Goal: Transaction & Acquisition: Book appointment/travel/reservation

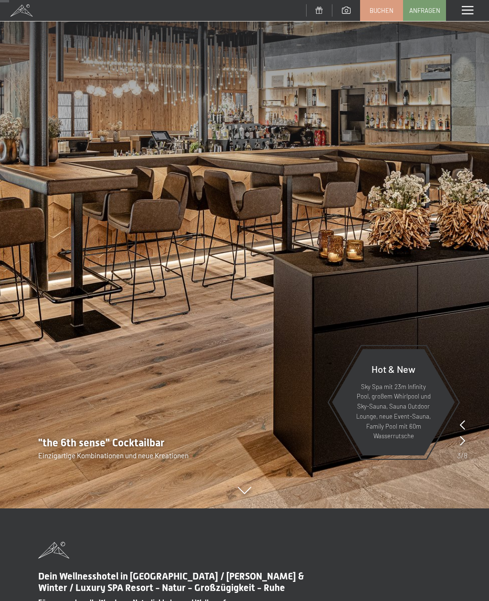
click at [462, 428] on icon at bounding box center [462, 425] width 5 height 10
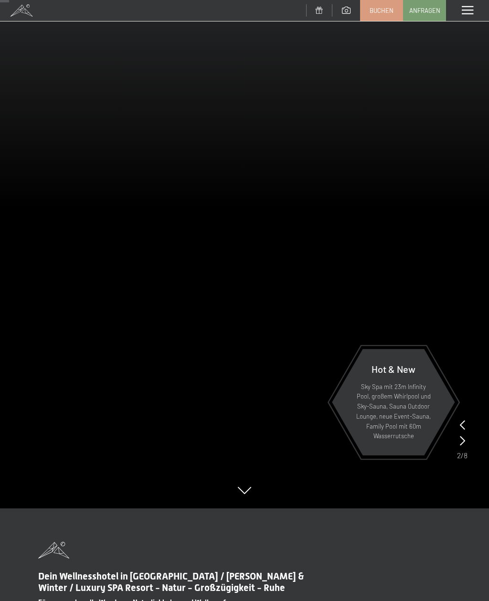
click at [463, 428] on icon at bounding box center [462, 425] width 5 height 10
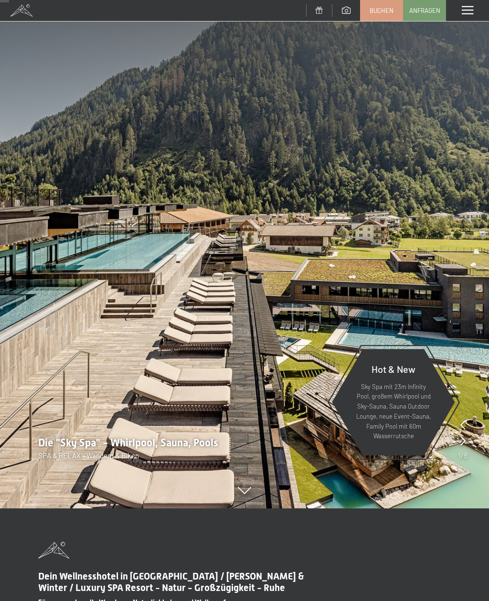
click at [460, 430] on div at bounding box center [462, 425] width 5 height 13
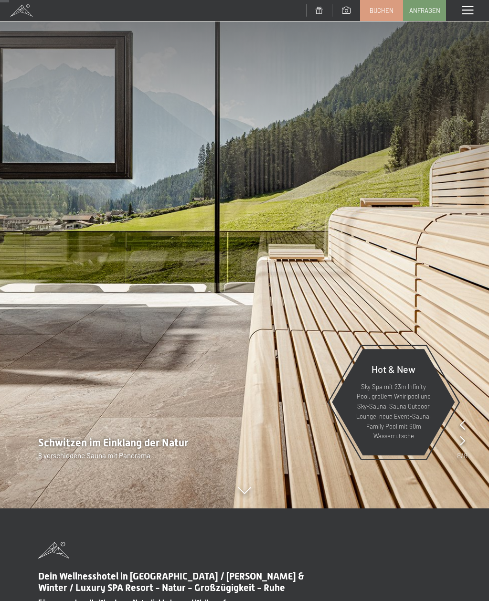
click at [464, 435] on div at bounding box center [462, 441] width 5 height 13
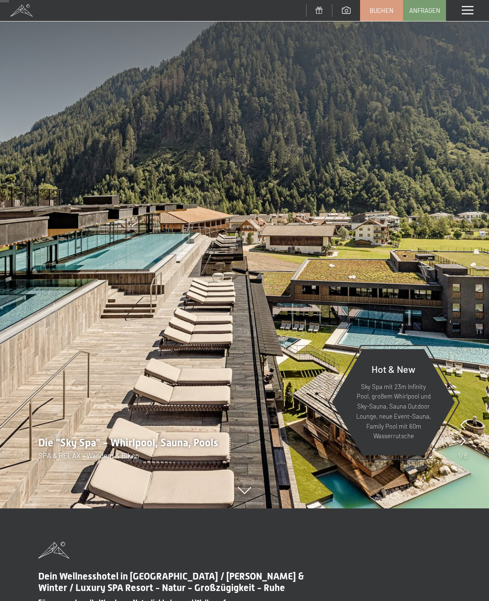
click at [471, 14] on span at bounding box center [467, 10] width 11 height 9
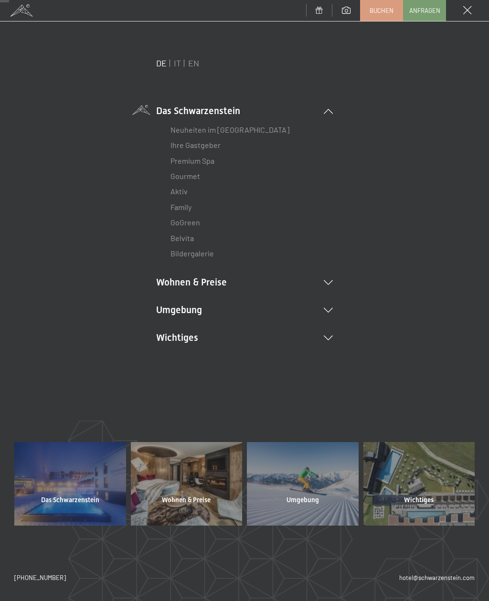
click at [328, 341] on li "Wichtiges Lage & Anreise Online bezahlen Webcam & Wetter Downloads" at bounding box center [244, 337] width 177 height 13
click at [74, 506] on span "Das Schwarzenstein" at bounding box center [70, 502] width 58 height 10
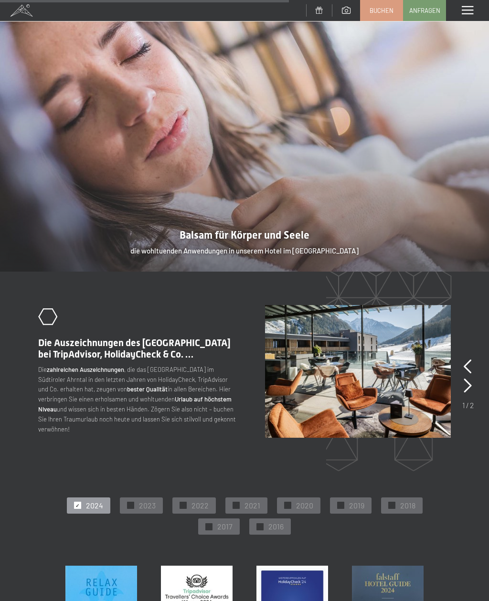
scroll to position [1355, 0]
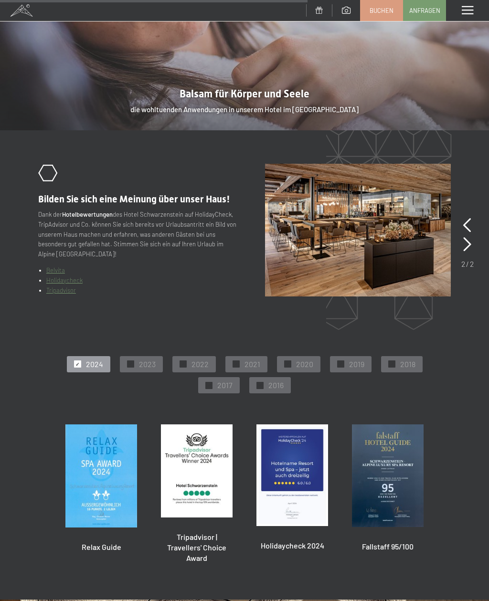
click at [431, 354] on div "✓ 2024 ✓ 2023 ✓ 2022 ✓ 2021 ✓ 2020 ✓ 2019 ✓ 2018 ✓ 2017 ✓ 2016" at bounding box center [244, 375] width 413 height 42
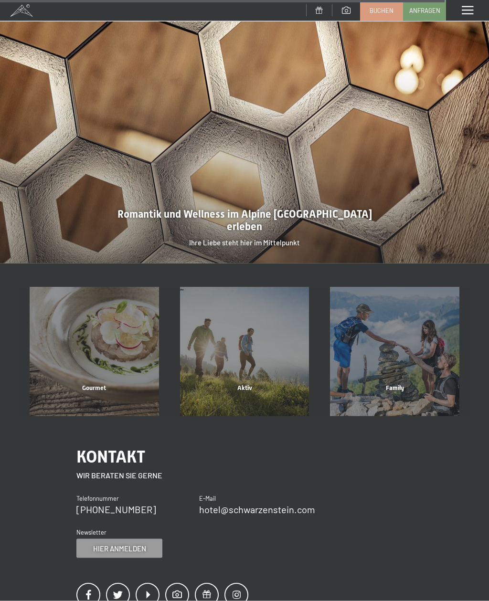
scroll to position [2132, 0]
click at [467, 7] on span at bounding box center [467, 10] width 11 height 9
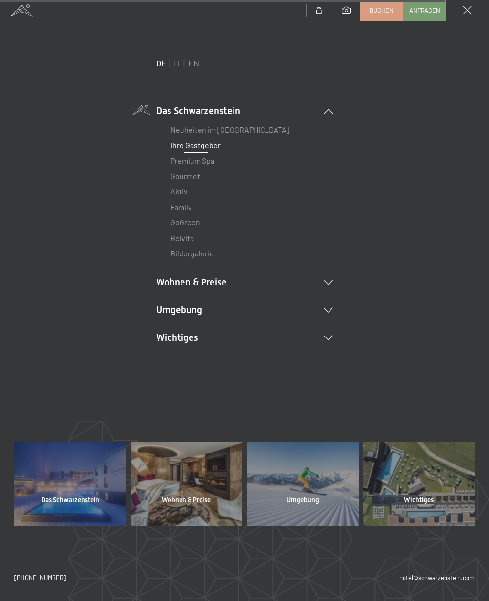
click at [332, 283] on icon at bounding box center [328, 282] width 9 height 5
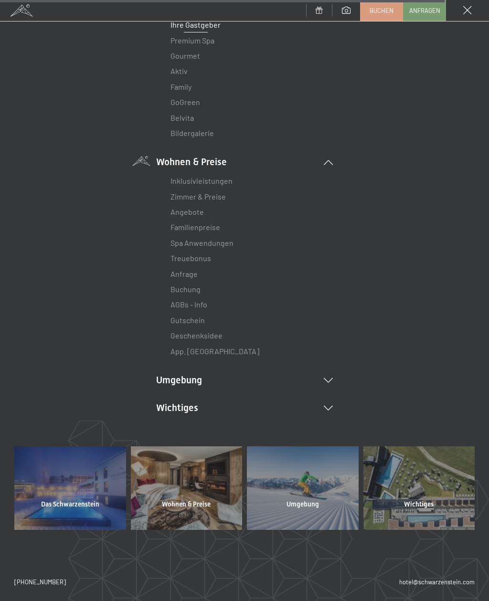
click at [331, 378] on icon at bounding box center [328, 380] width 9 height 5
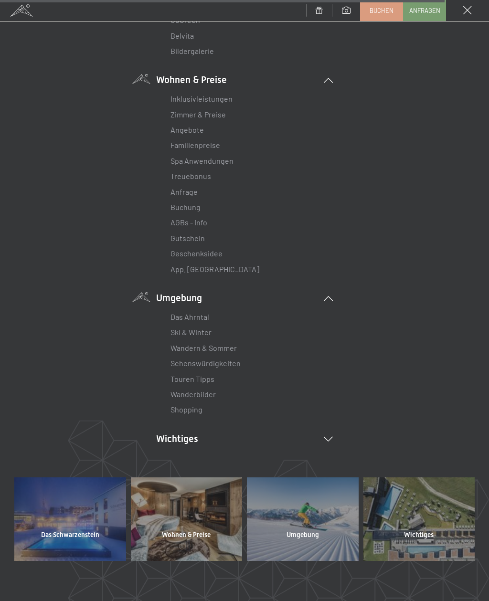
scroll to position [208, 0]
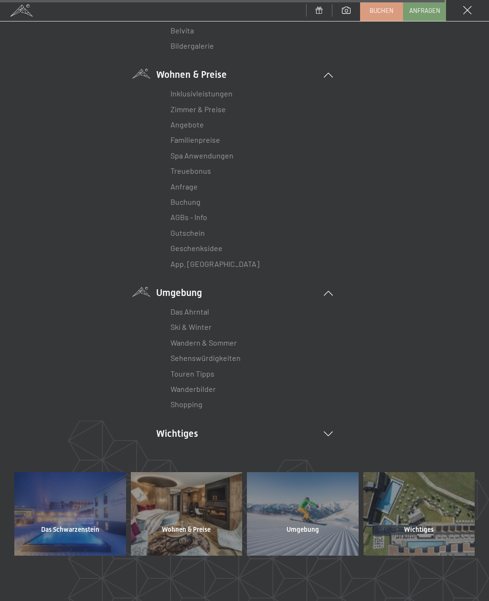
click at [326, 427] on li "Wichtiges Lage & Anreise Online bezahlen Webcam & Wetter Downloads" at bounding box center [244, 433] width 177 height 13
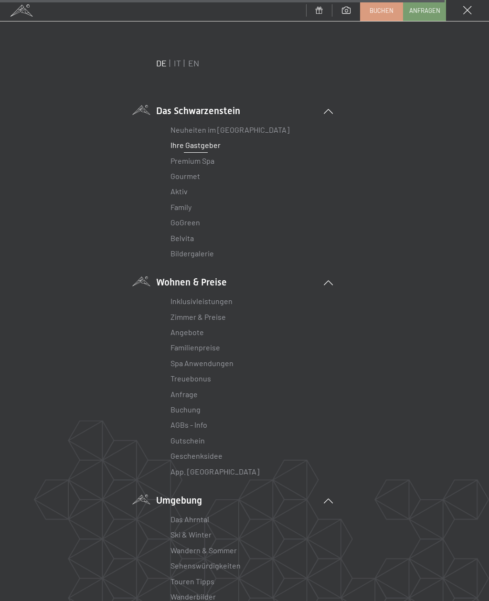
scroll to position [0, 0]
click at [202, 163] on link "Premium Spa" at bounding box center [192, 160] width 44 height 9
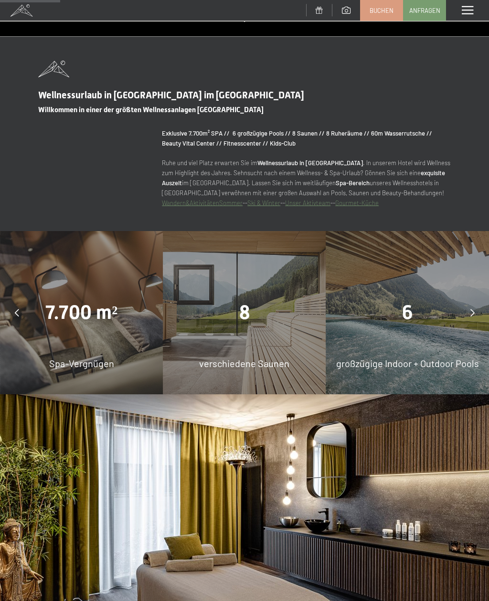
scroll to position [570, 0]
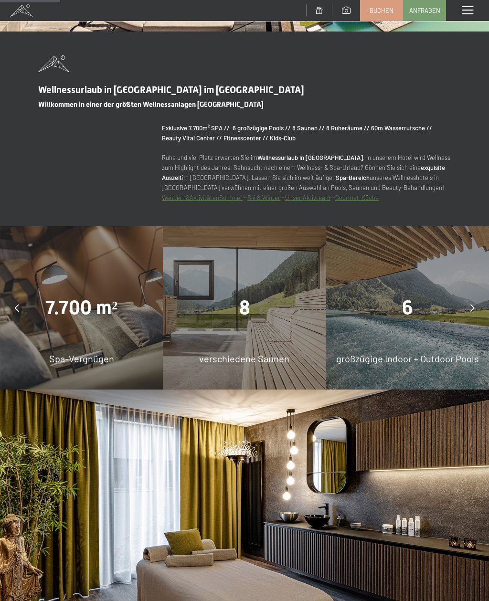
click at [267, 355] on div "8 verschiedene Saunen" at bounding box center [244, 307] width 163 height 163
click at [413, 335] on div "6 großzügige Indoor + Outdoor Pools" at bounding box center [407, 307] width 163 height 163
click at [420, 321] on div "6" at bounding box center [407, 308] width 163 height 27
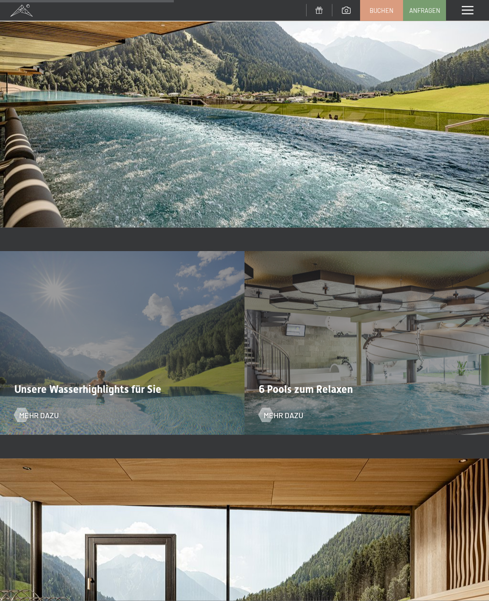
scroll to position [1730, 0]
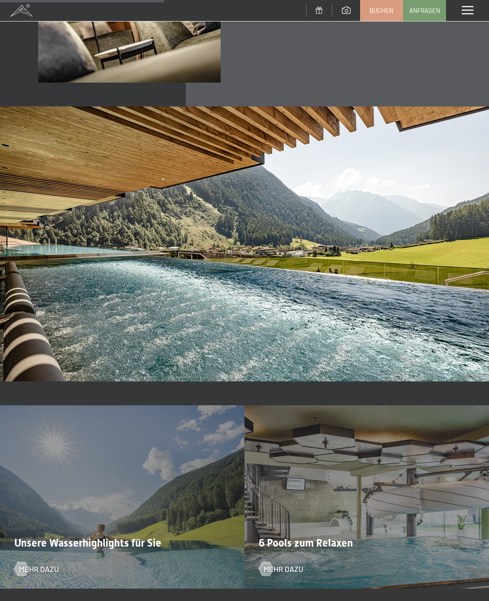
click at [418, 303] on img at bounding box center [244, 243] width 489 height 275
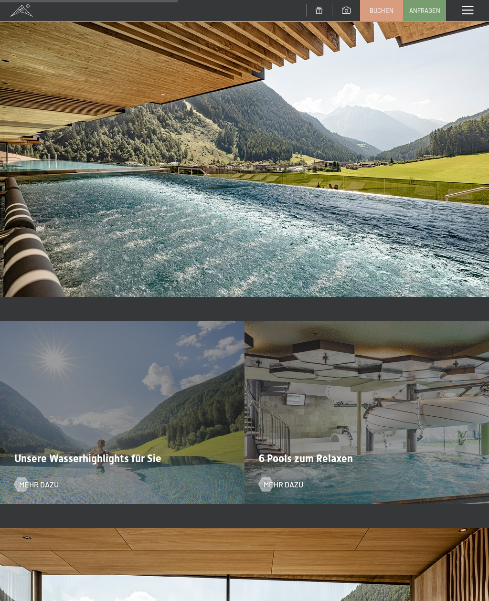
scroll to position [1770, 0]
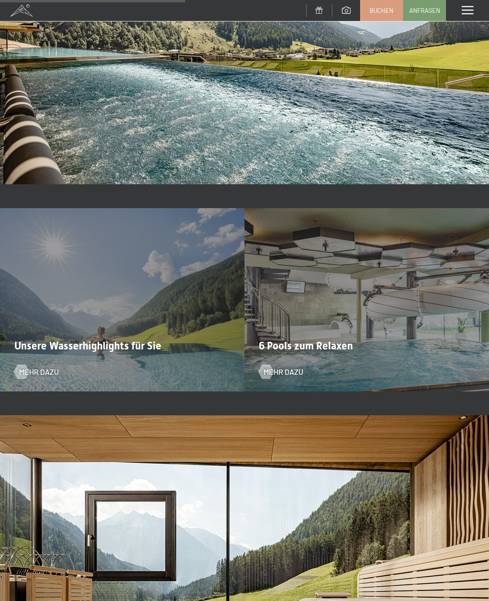
click at [31, 377] on span "Mehr dazu" at bounding box center [39, 372] width 40 height 11
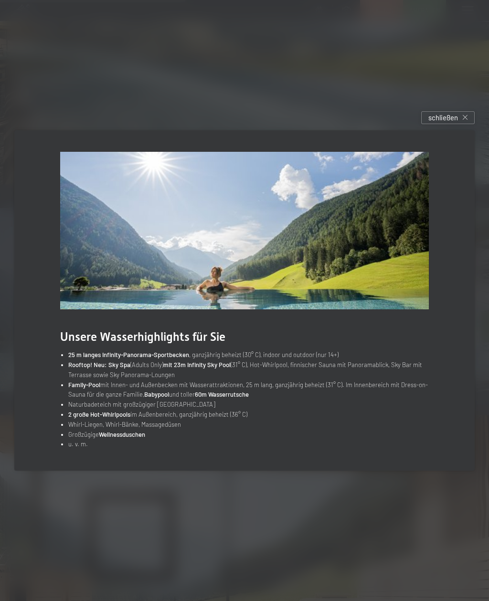
click at [456, 123] on span "schließen" at bounding box center [443, 118] width 30 height 10
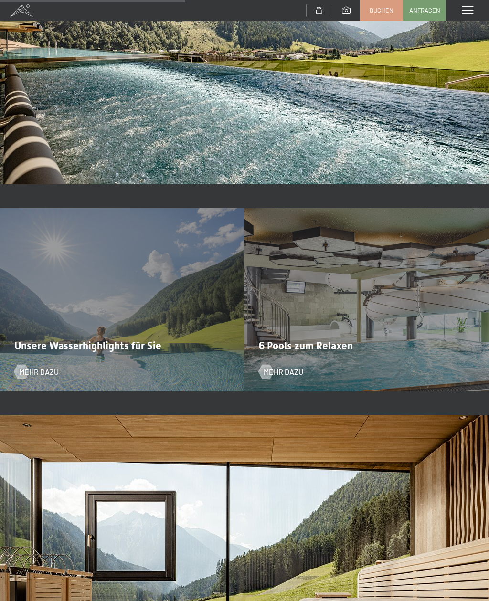
click at [291, 377] on span "Mehr dazu" at bounding box center [284, 372] width 40 height 11
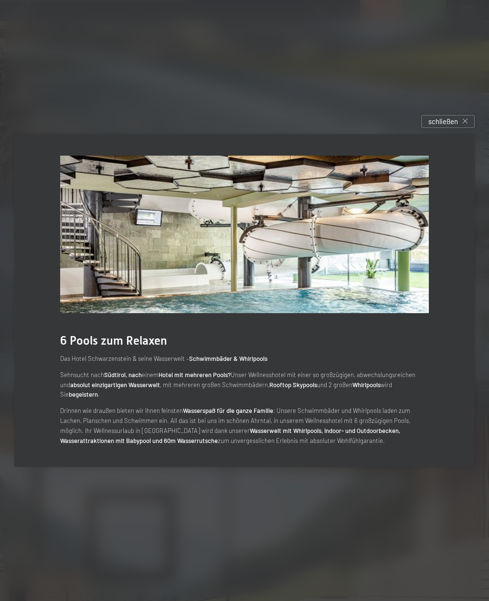
click at [448, 128] on div "schließen" at bounding box center [447, 121] width 53 height 13
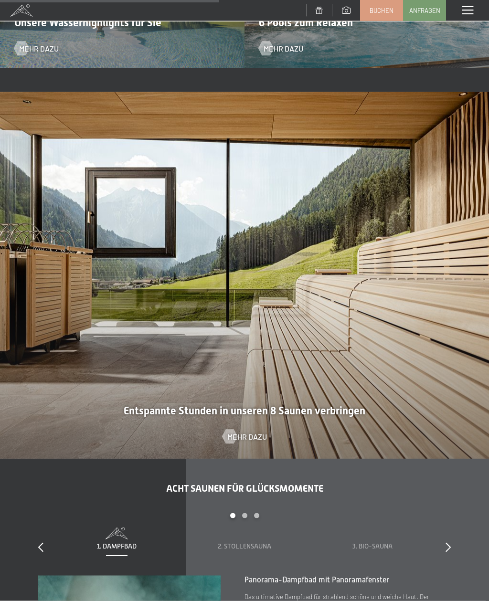
scroll to position [2094, 0]
click at [243, 442] on span "Mehr dazu" at bounding box center [247, 436] width 40 height 11
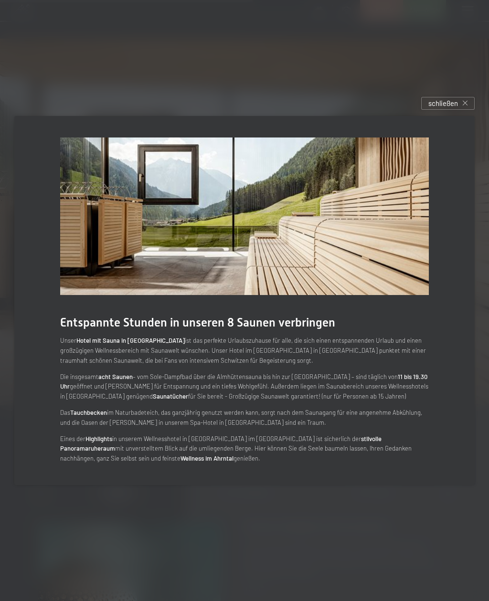
scroll to position [2146, 0]
click at [451, 108] on span "schließen" at bounding box center [443, 103] width 30 height 10
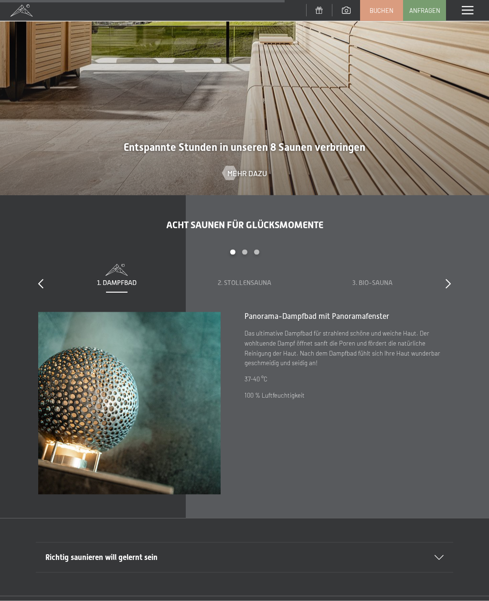
scroll to position [2357, 0]
click at [260, 287] on span "2. Stollensauna" at bounding box center [244, 283] width 53 height 8
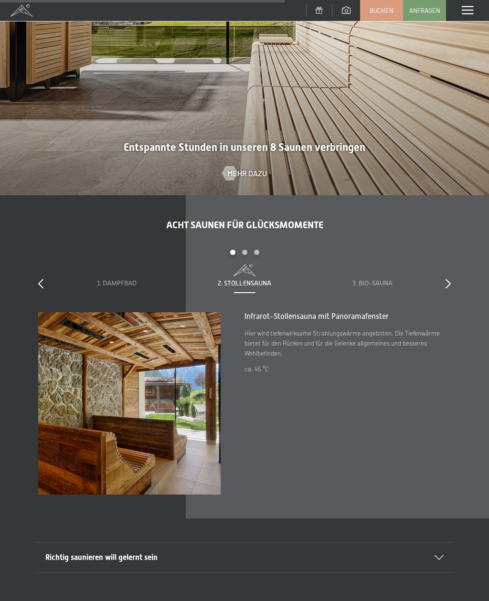
click at [384, 287] on span "3. Bio-Sauna" at bounding box center [372, 283] width 40 height 8
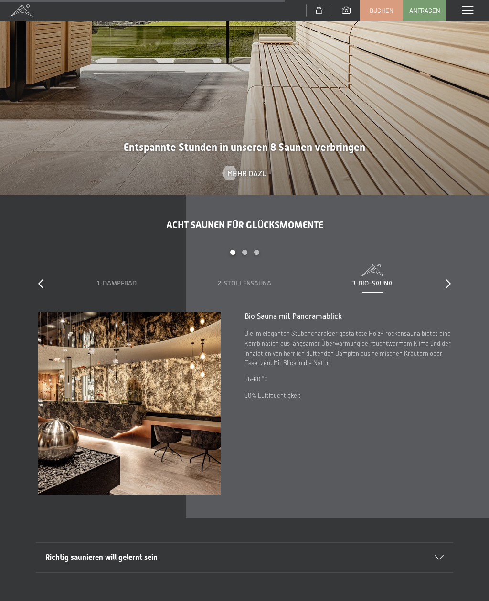
click at [449, 288] on icon at bounding box center [448, 284] width 5 height 10
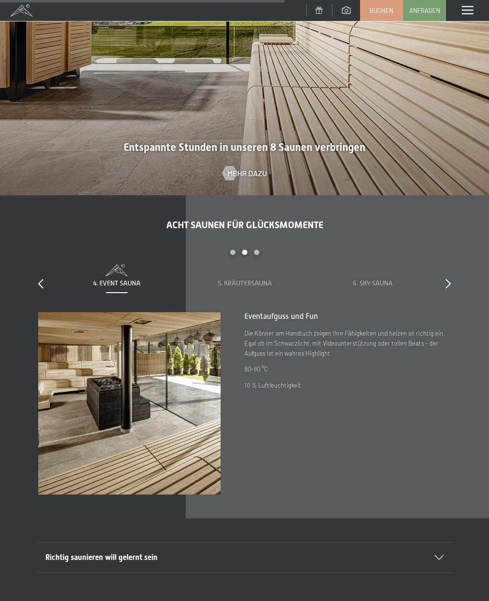
click at [118, 287] on span "4. Event Sauna" at bounding box center [116, 283] width 47 height 8
click at [250, 287] on span "5. Kräutersauna" at bounding box center [245, 283] width 54 height 8
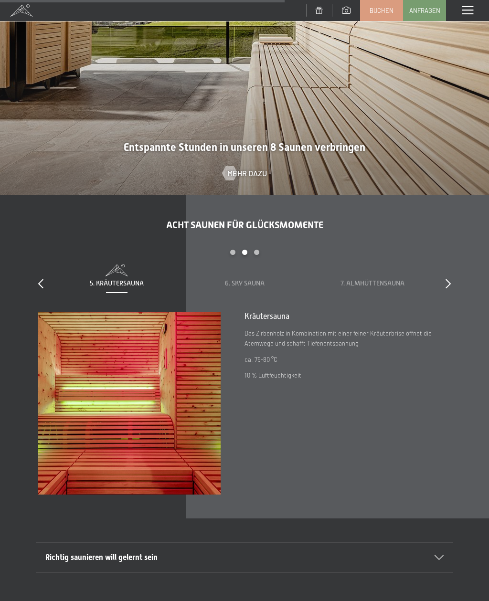
click at [265, 287] on span "6. Sky Sauna" at bounding box center [245, 283] width 40 height 8
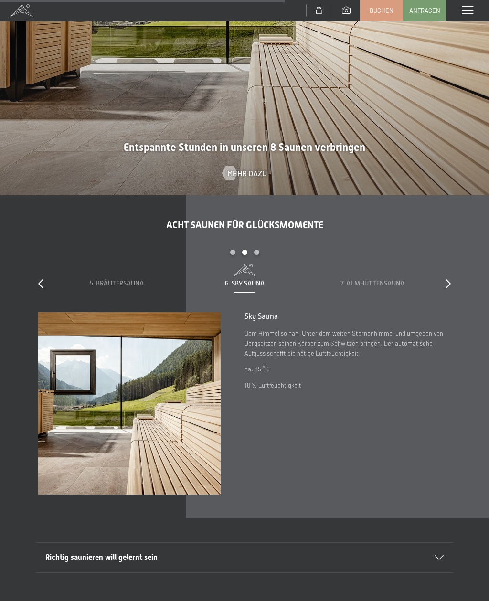
click at [450, 288] on icon at bounding box center [448, 284] width 5 height 10
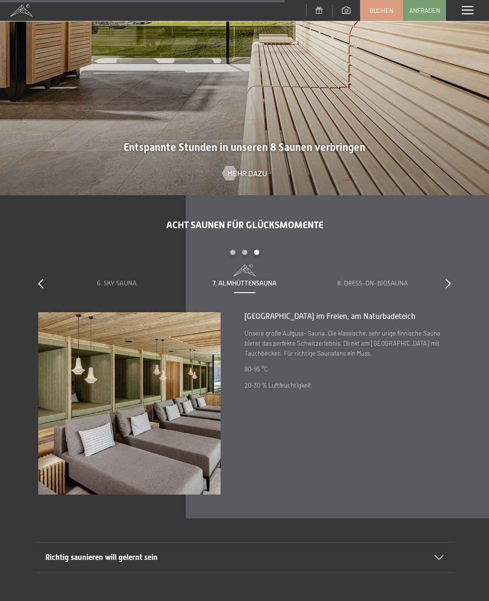
click at [251, 287] on span "7. Almhüttensauna" at bounding box center [244, 283] width 64 height 8
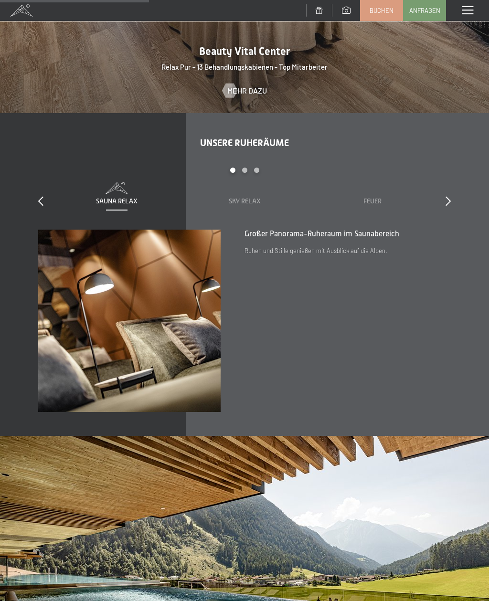
scroll to position [1244, 0]
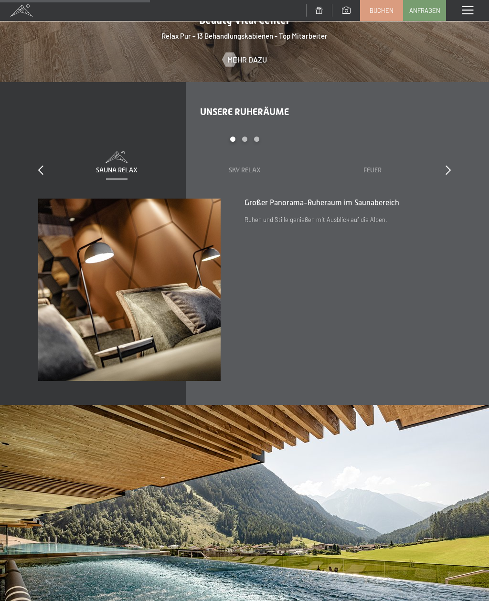
click at [242, 173] on div "Sky Relax" at bounding box center [244, 163] width 109 height 24
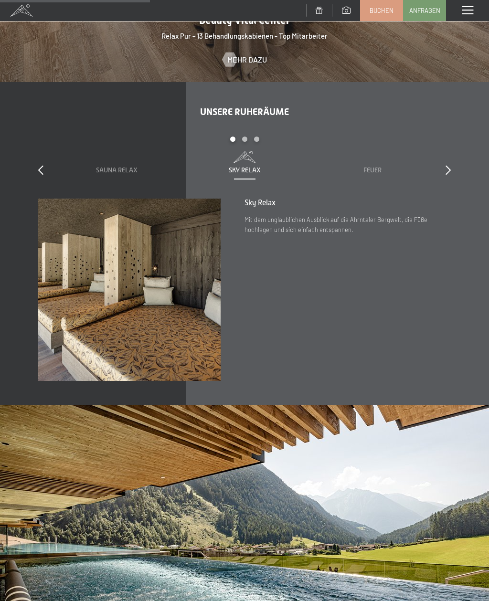
click at [373, 151] on div "Carousel Pagination" at bounding box center [245, 144] width 384 height 15
click at [370, 175] on div "Feuer" at bounding box center [372, 171] width 109 height 10
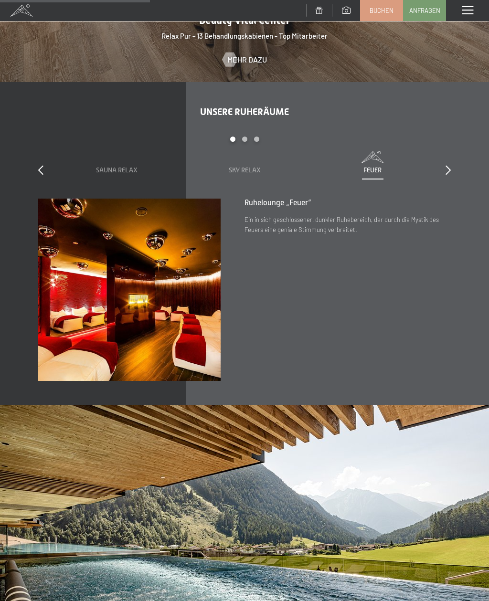
click at [447, 175] on icon at bounding box center [448, 170] width 5 height 10
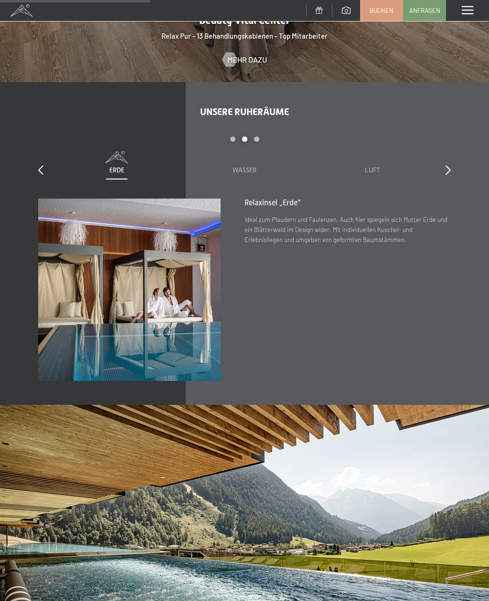
click at [119, 174] on span "Erde" at bounding box center [116, 170] width 15 height 8
click at [255, 170] on div "Wasser" at bounding box center [244, 163] width 109 height 24
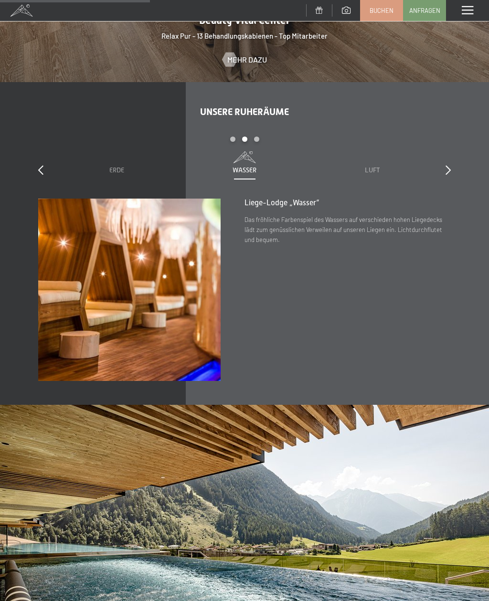
click at [368, 158] on span at bounding box center [372, 154] width 109 height 7
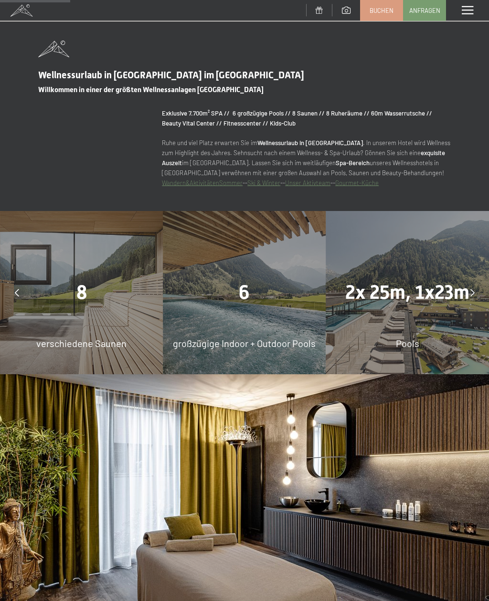
scroll to position [585, 0]
click at [442, 304] on span "2x 25m, 1x23m" at bounding box center [407, 292] width 124 height 22
click at [416, 349] on span "Pools" at bounding box center [407, 343] width 23 height 11
click at [436, 304] on span "2x 25m, 1x23m" at bounding box center [407, 292] width 124 height 22
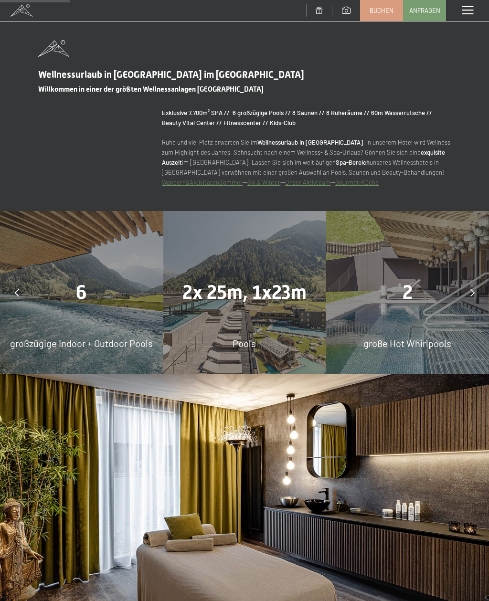
click at [462, 10] on span at bounding box center [467, 10] width 11 height 9
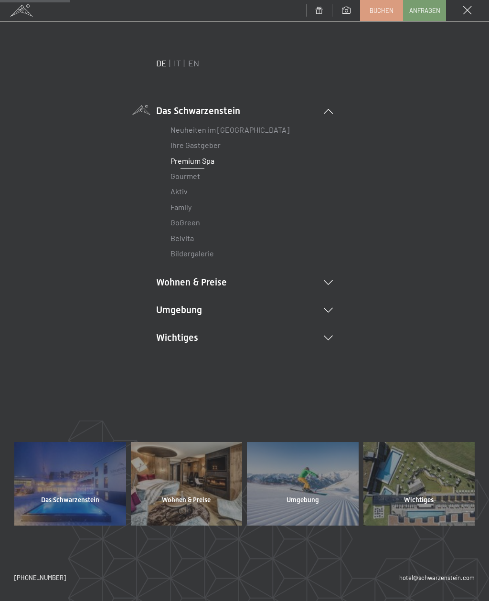
click at [196, 178] on link "Gourmet" at bounding box center [185, 175] width 30 height 9
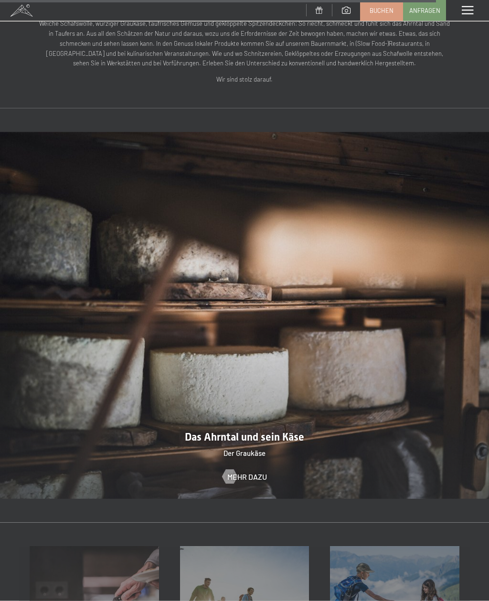
scroll to position [2602, 0]
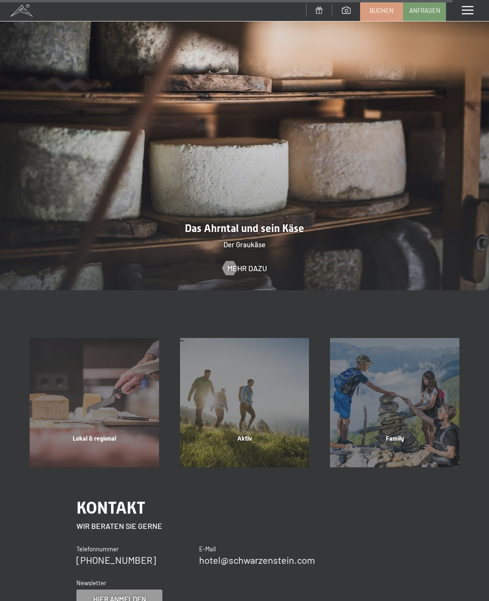
click at [462, 29] on img at bounding box center [244, 107] width 489 height 367
click at [463, 18] on div "Menü" at bounding box center [467, 10] width 43 height 21
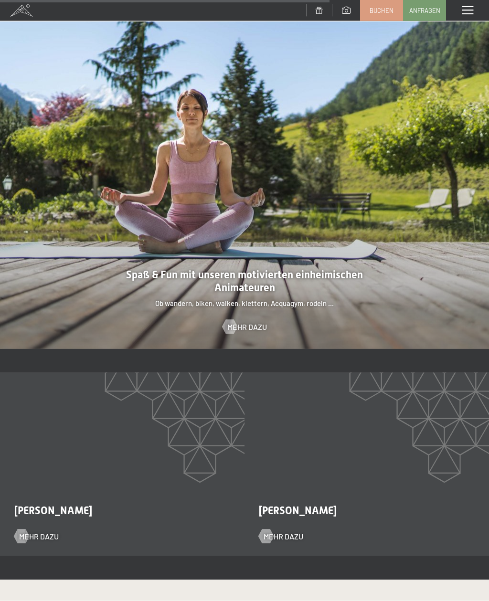
scroll to position [1352, 0]
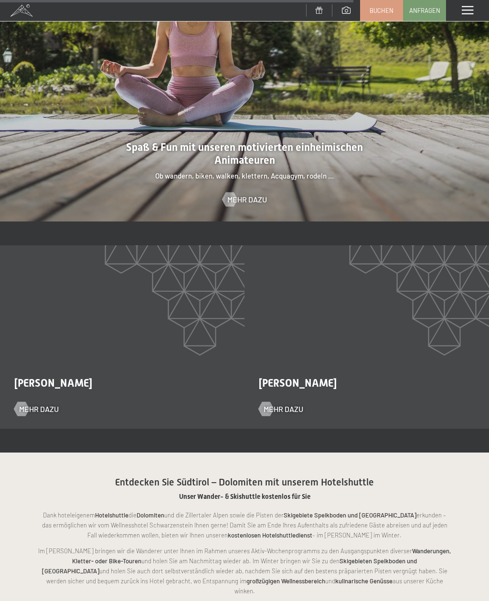
click at [385, 13] on span "Buchen" at bounding box center [382, 10] width 24 height 9
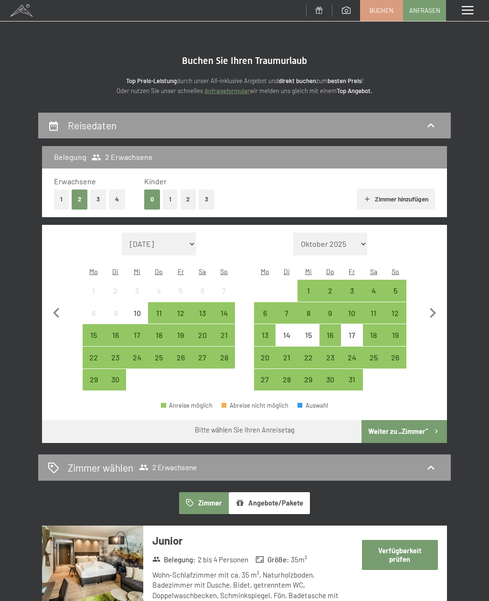
click at [205, 309] on div "13" at bounding box center [202, 319] width 20 height 20
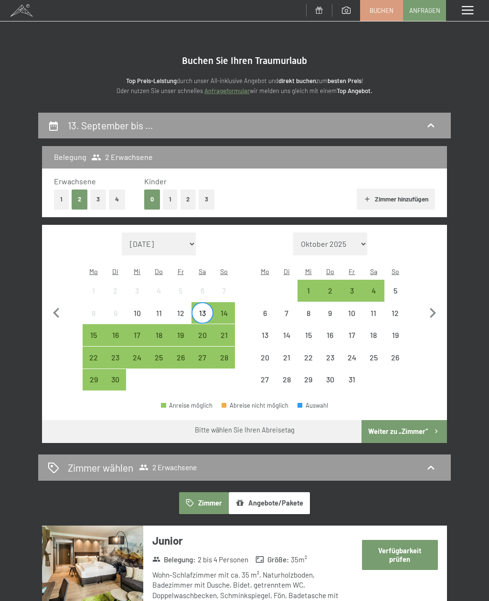
click at [160, 331] on div "18" at bounding box center [159, 341] width 20 height 20
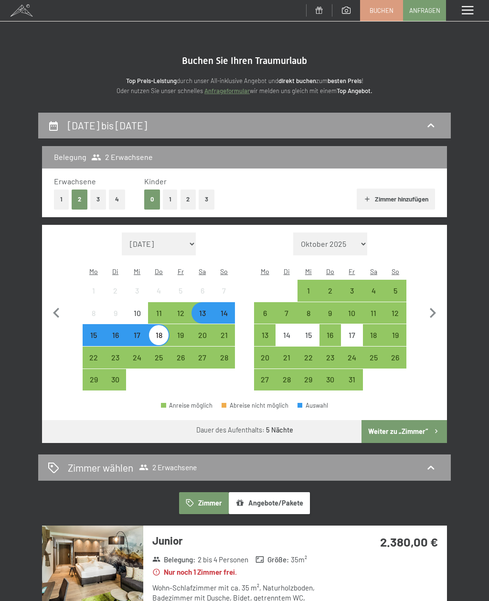
click at [413, 425] on button "Weiter zu „Zimmer“" at bounding box center [403, 431] width 85 height 23
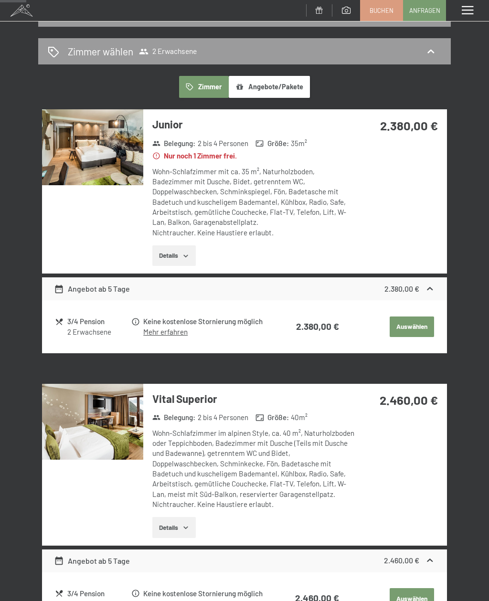
click at [112, 155] on img at bounding box center [92, 147] width 101 height 76
click at [478, 16] on div "Menü" at bounding box center [467, 10] width 43 height 21
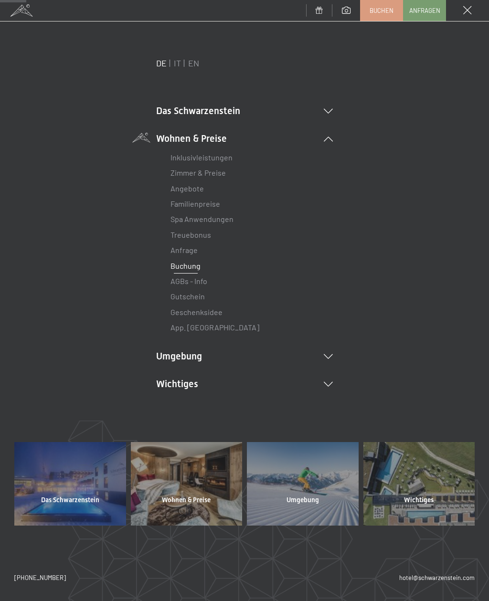
click at [475, 12] on div "Menü" at bounding box center [467, 10] width 43 height 21
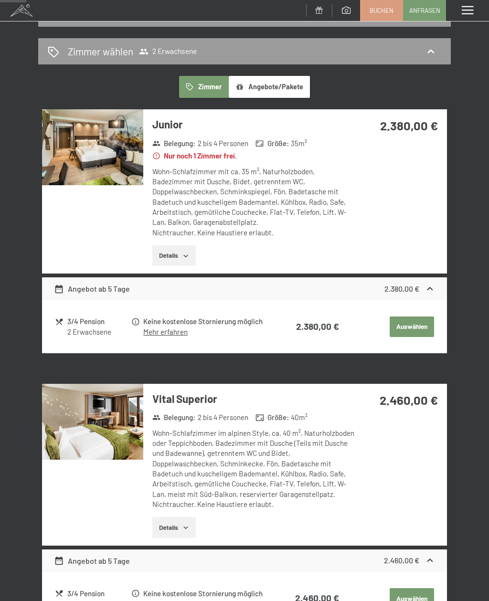
click at [164, 333] on link "Mehr erfahren" at bounding box center [165, 332] width 44 height 9
click at [186, 252] on icon "button" at bounding box center [186, 256] width 8 height 8
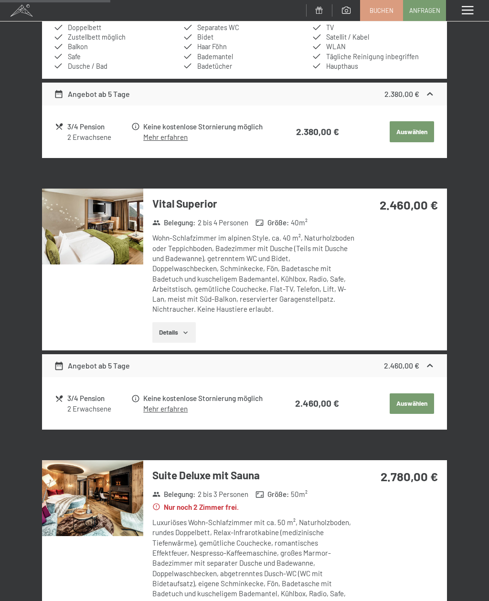
scroll to position [264, 0]
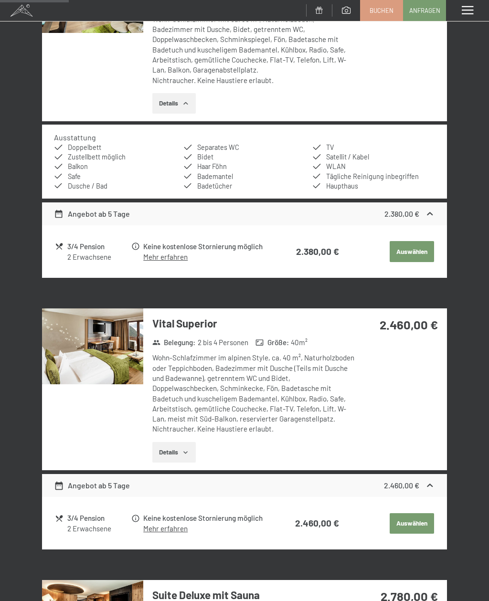
click at [113, 357] on img at bounding box center [92, 346] width 101 height 76
click at [479, 14] on div "Menü" at bounding box center [467, 10] width 43 height 21
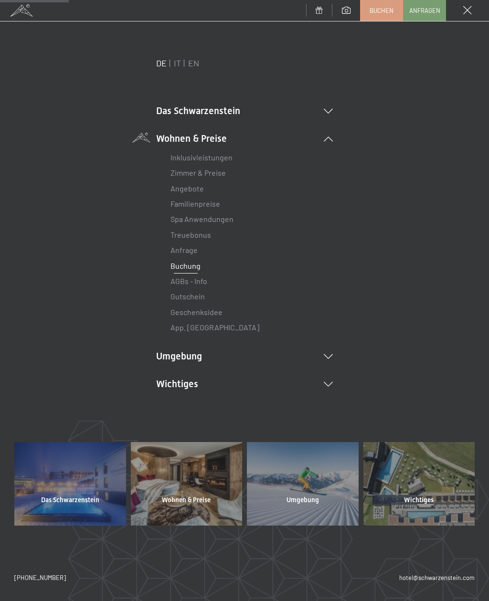
click at [338, 111] on div "DE IT EN Das Schwarzenstein Neuheiten im Schwarzenstein Ihre Gastgeber Premium …" at bounding box center [244, 240] width 460 height 366
click at [332, 106] on li "Das Schwarzenstein Neuheiten im Schwarzenstein Ihre Gastgeber Premium Spa Gourm…" at bounding box center [244, 110] width 177 height 13
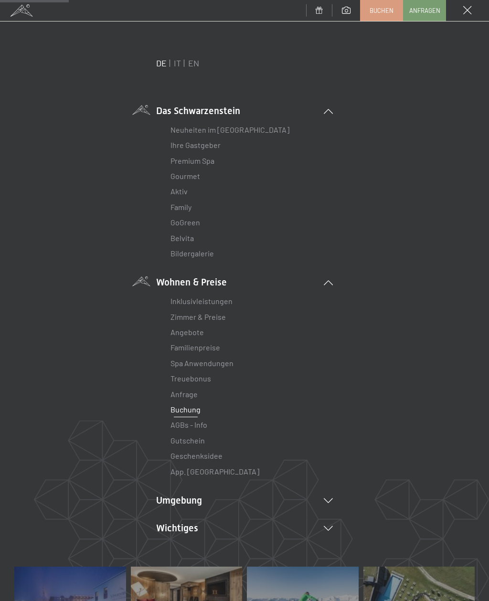
click at [208, 234] on li "Belvita" at bounding box center [244, 238] width 148 height 15
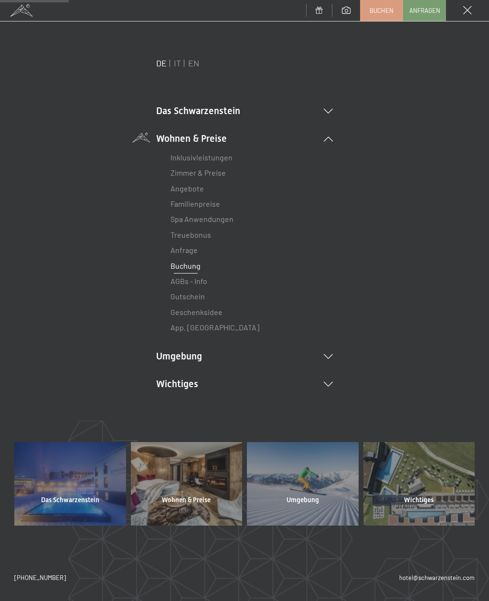
click at [328, 109] on icon at bounding box center [328, 111] width 9 height 5
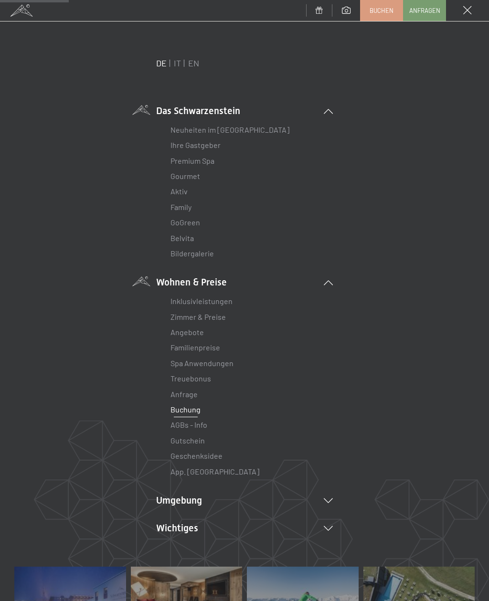
click at [192, 178] on link "Gourmet" at bounding box center [185, 175] width 30 height 9
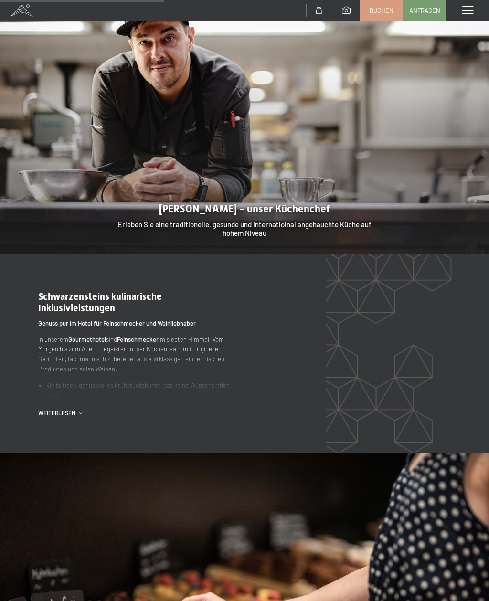
scroll to position [944, 0]
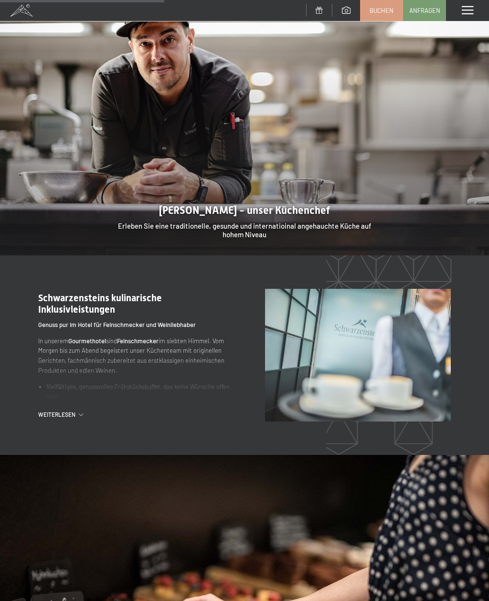
click at [66, 411] on span "Weiterlesen" at bounding box center [58, 415] width 41 height 8
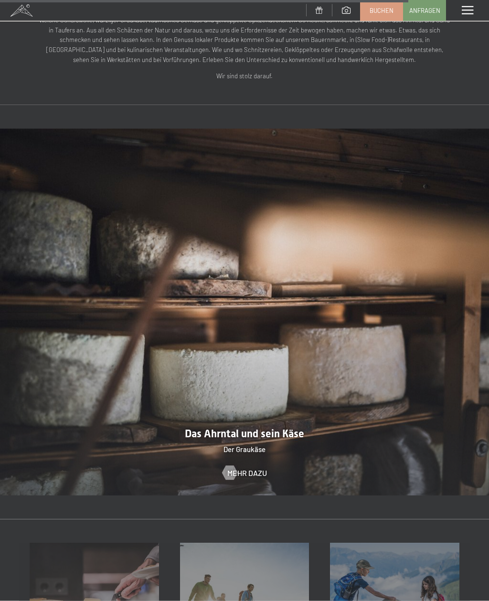
scroll to position [2444, 0]
